Goal: Answer question/provide support: Share knowledge or assist other users

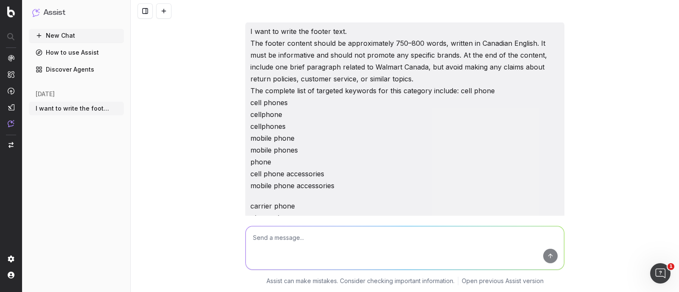
scroll to position [19345, 0]
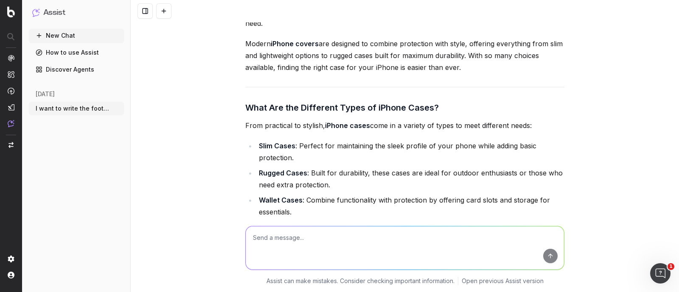
click at [284, 250] on textarea at bounding box center [405, 248] width 318 height 43
paste textarea "[URL][DOMAIN_NAME]"
paste textarea "iphone screen protector"
type textarea "write footer text for the url: [URL][DOMAIN_NAME] targeted keywords are: iphone…"
click at [549, 257] on button "submit" at bounding box center [550, 256] width 14 height 14
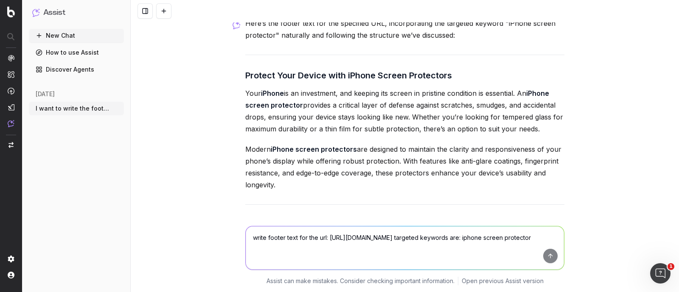
scroll to position [20105, 0]
drag, startPoint x: 240, startPoint y: 28, endPoint x: 302, endPoint y: 143, distance: 130.4
copy div "Protect Your Device with iPhone Screen Protectors Your iPhone is an investment,…"
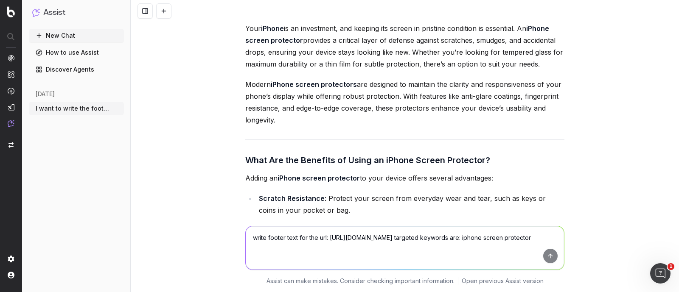
scroll to position [20174, 0]
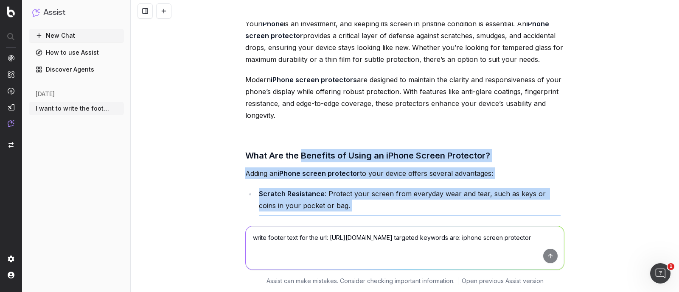
drag, startPoint x: 299, startPoint y: 110, endPoint x: 434, endPoint y: 228, distance: 179.6
click at [434, 228] on div "I want to write the footer text. The footer content should be approximately 750…" at bounding box center [405, 146] width 548 height 292
click at [424, 215] on li "Shatter Protection : Tempered glass screen protectors can absorb impact, reduci…" at bounding box center [410, 227] width 308 height 24
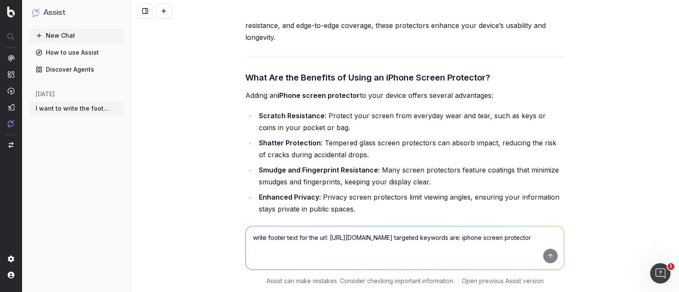
scroll to position [20248, 0]
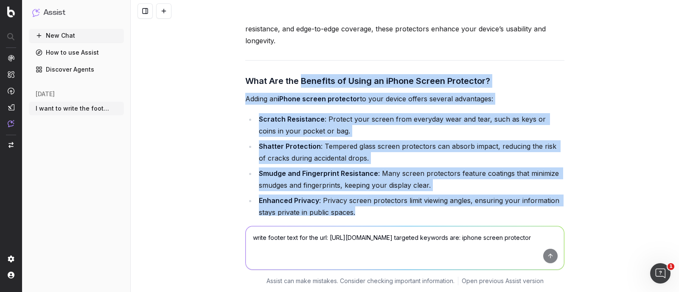
drag, startPoint x: 299, startPoint y: 39, endPoint x: 360, endPoint y: 171, distance: 145.2
copy div "Benefits of Using an iPhone Screen Protector? Adding an iPhone screen protector…"
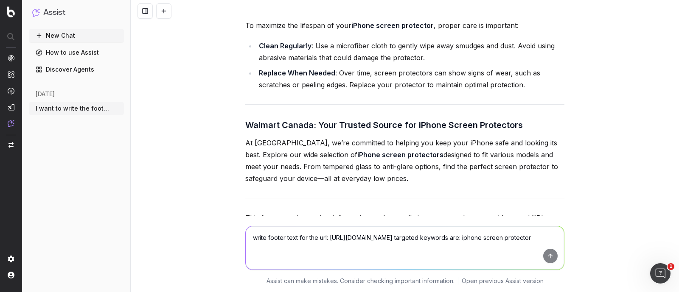
scroll to position [20675, 0]
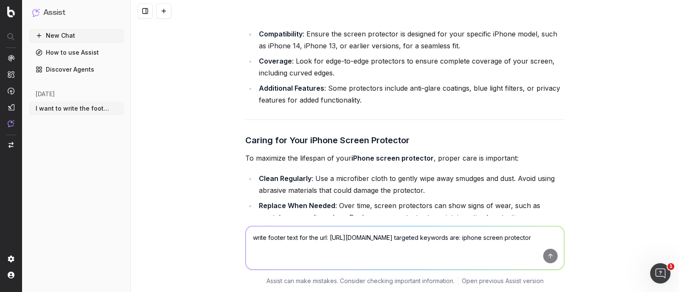
scroll to position [20542, 0]
